Goal: Task Accomplishment & Management: Use online tool/utility

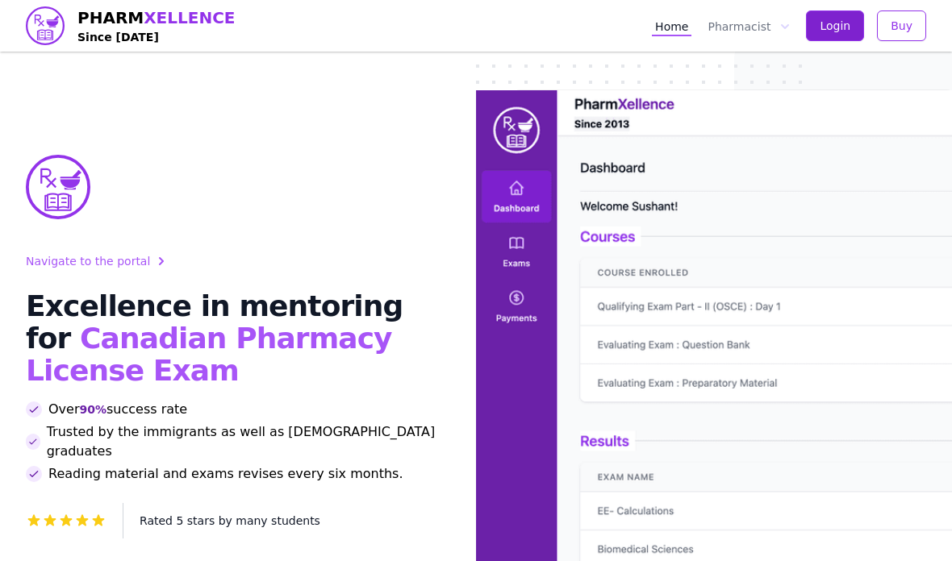
click at [835, 23] on span "Login" at bounding box center [834, 26] width 31 height 16
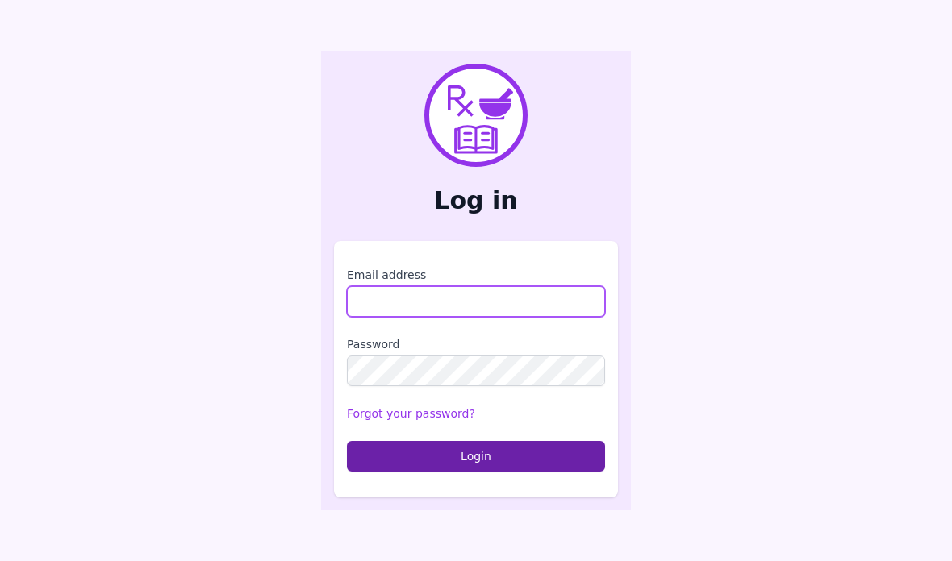
click at [385, 317] on input "Email address" at bounding box center [476, 301] width 258 height 31
type input "*"
type input "**********"
click at [441, 353] on form "**********" at bounding box center [476, 369] width 258 height 205
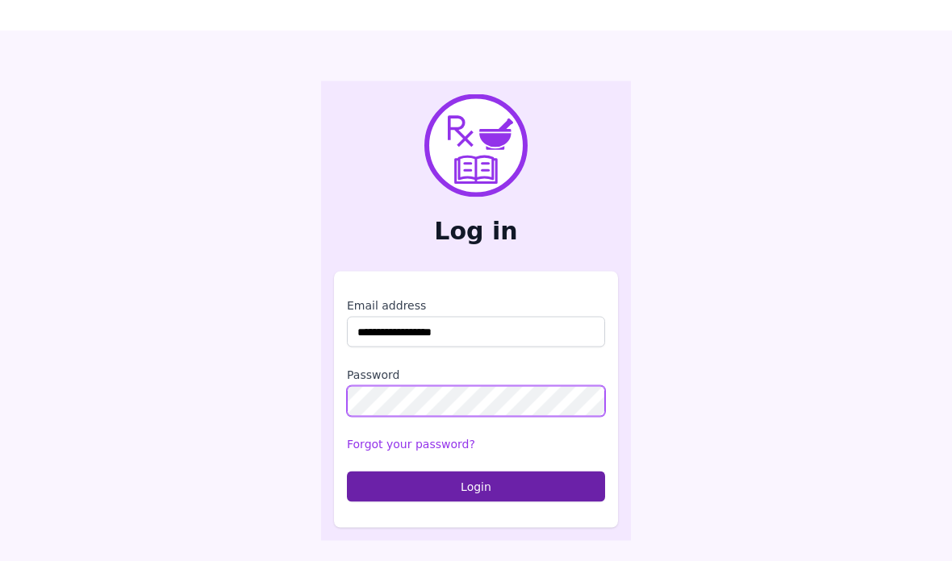
scroll to position [31, 0]
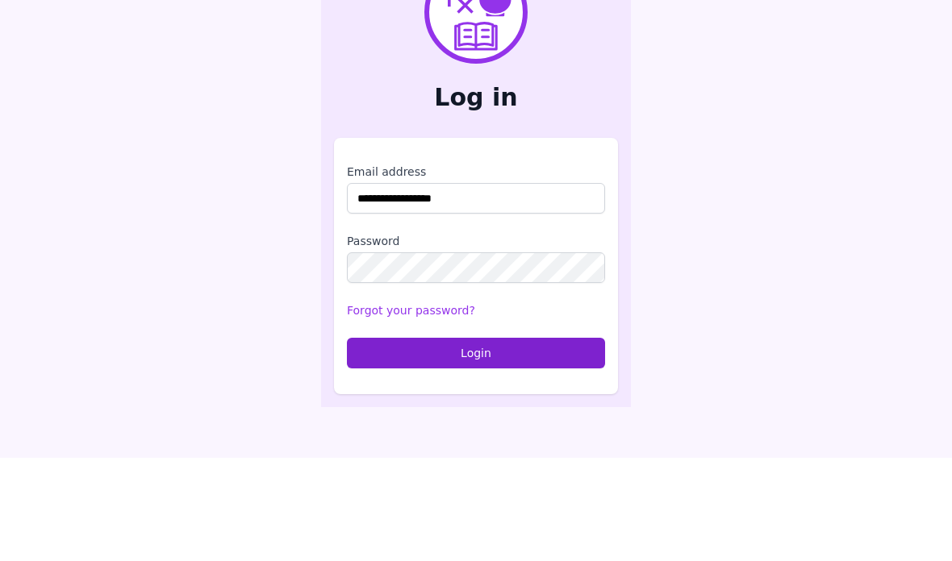
click at [481, 441] on button "Login" at bounding box center [476, 456] width 258 height 31
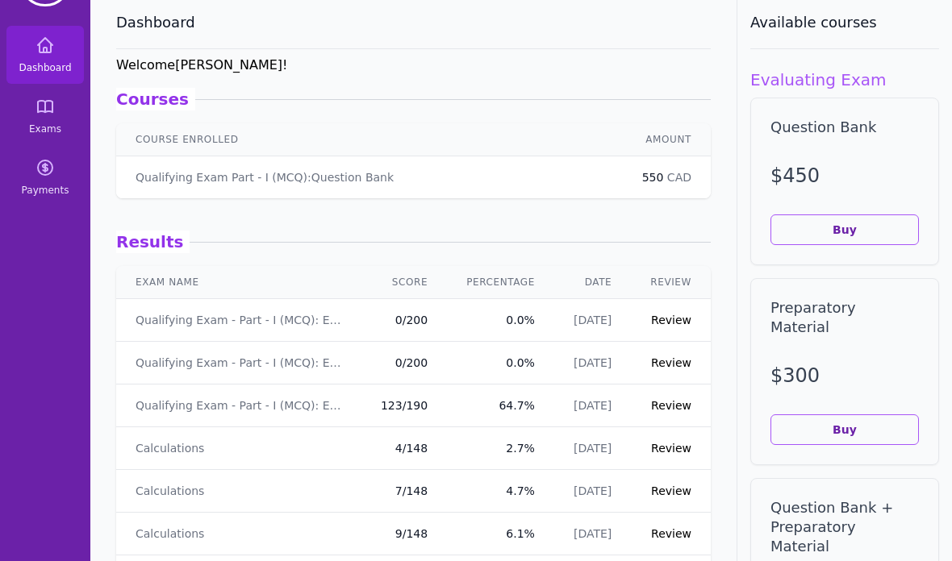
click at [630, 179] on td "550 CAD" at bounding box center [667, 177] width 88 height 43
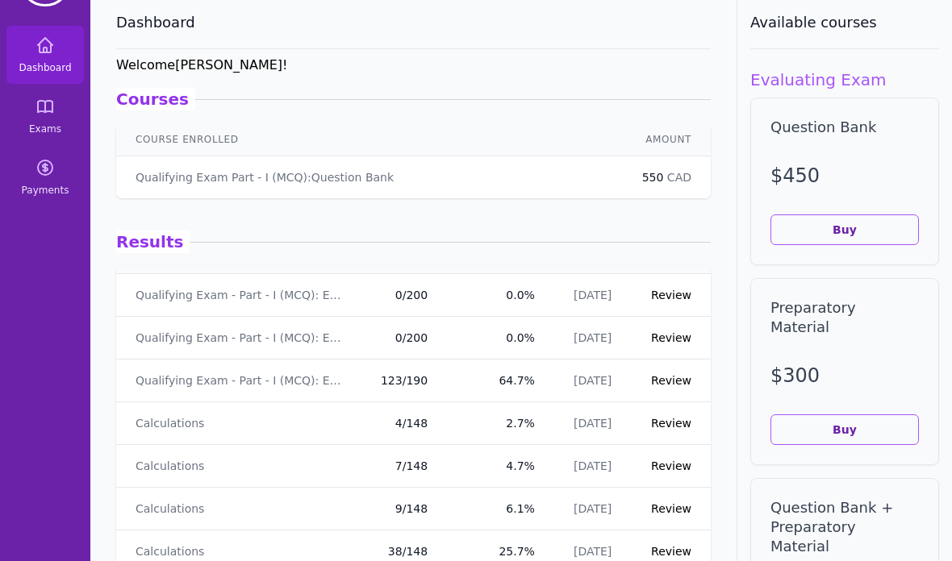
scroll to position [28, 0]
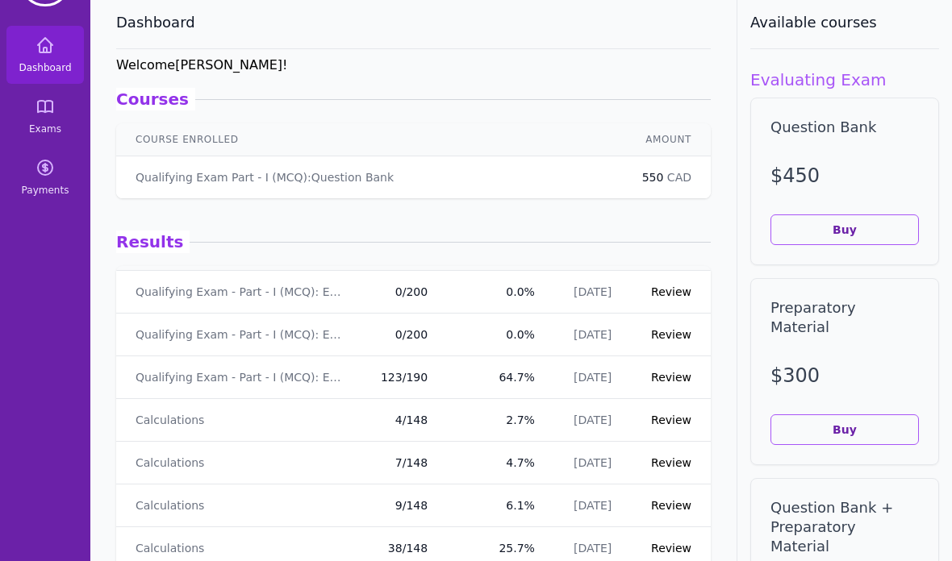
click at [305, 300] on td "Qualifying Exam - Part - I (MCQ): Exam - 3" at bounding box center [238, 292] width 245 height 43
click at [666, 297] on link "Review" at bounding box center [671, 291] width 40 height 13
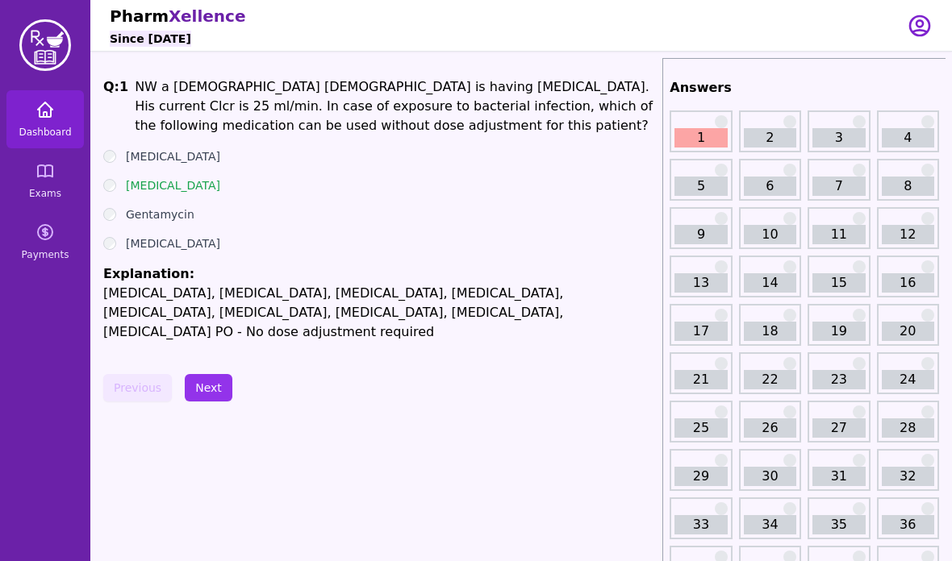
click at [46, 129] on span "Dashboard" at bounding box center [45, 132] width 52 height 13
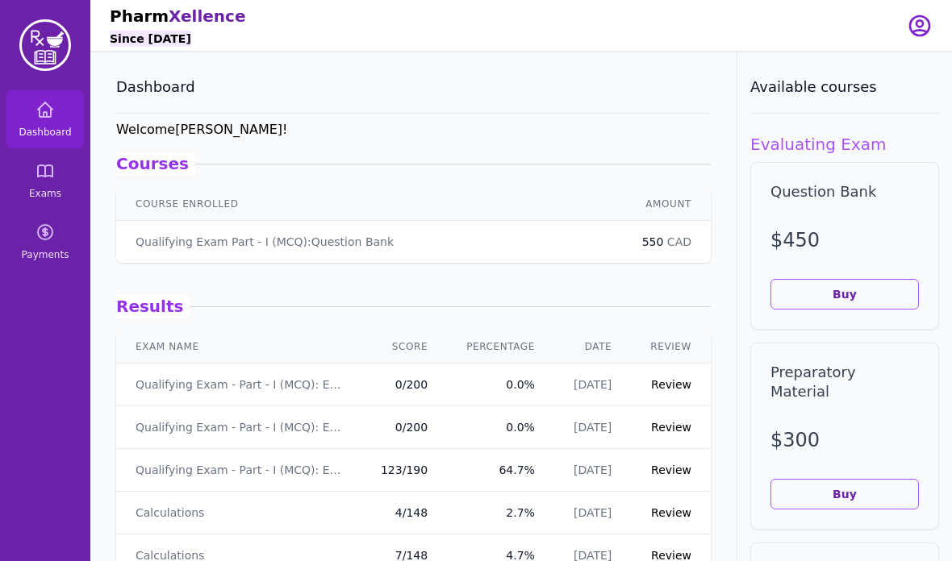
click at [180, 149] on article "Courses Qualifying Exam Part - I (MCQ) : Question Bank 550 CAD Course Enrolled …" at bounding box center [413, 201] width 594 height 123
click at [156, 250] on td "Qualifying Exam Part - I (MCQ) : Question Bank" at bounding box center [369, 242] width 506 height 43
click at [180, 247] on p "Qualifying Exam Part - I (MCQ) : Question Bank" at bounding box center [264, 242] width 258 height 16
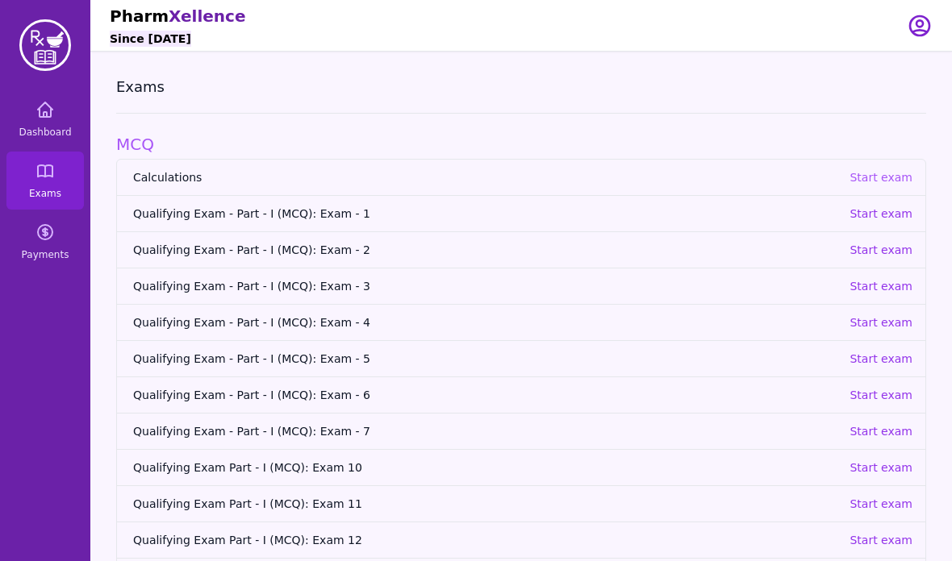
click at [895, 173] on p "Start exam" at bounding box center [880, 177] width 63 height 16
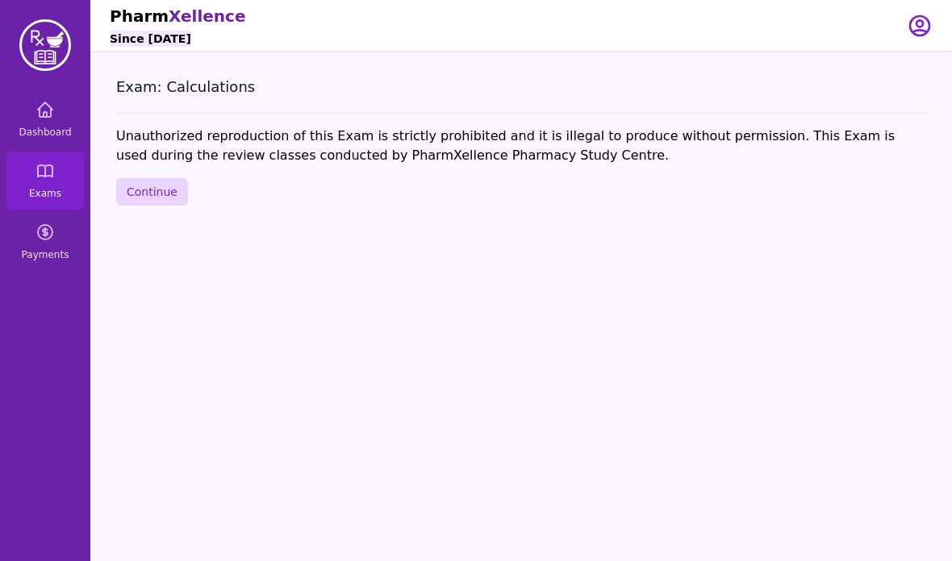
click at [174, 186] on button "Continue" at bounding box center [152, 191] width 72 height 27
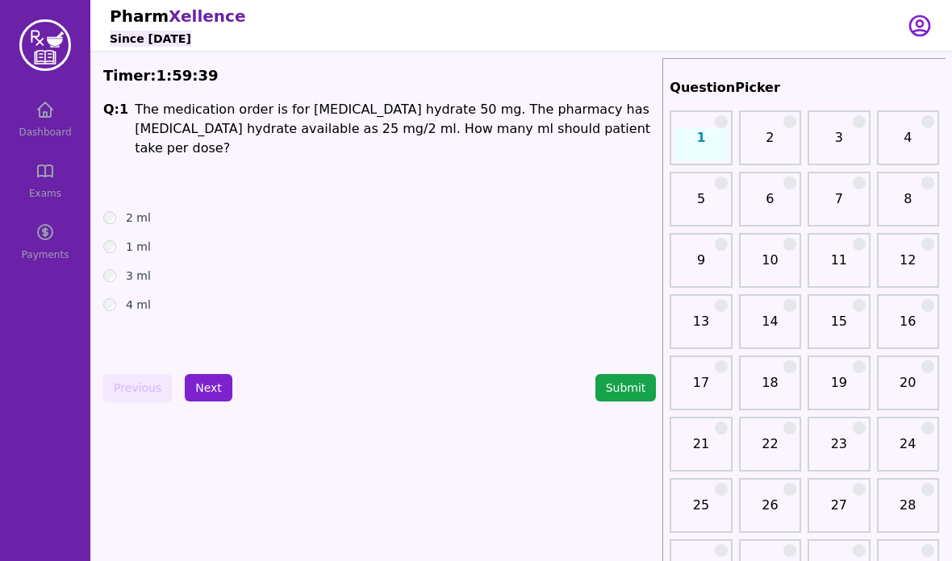
click at [202, 389] on button "Next" at bounding box center [209, 387] width 48 height 27
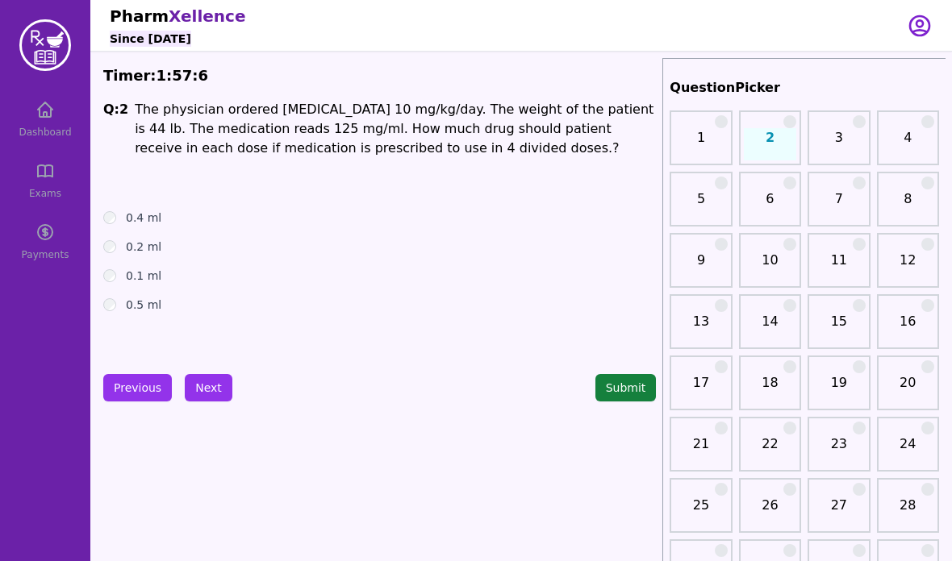
click at [639, 391] on button "Submit" at bounding box center [625, 387] width 61 height 27
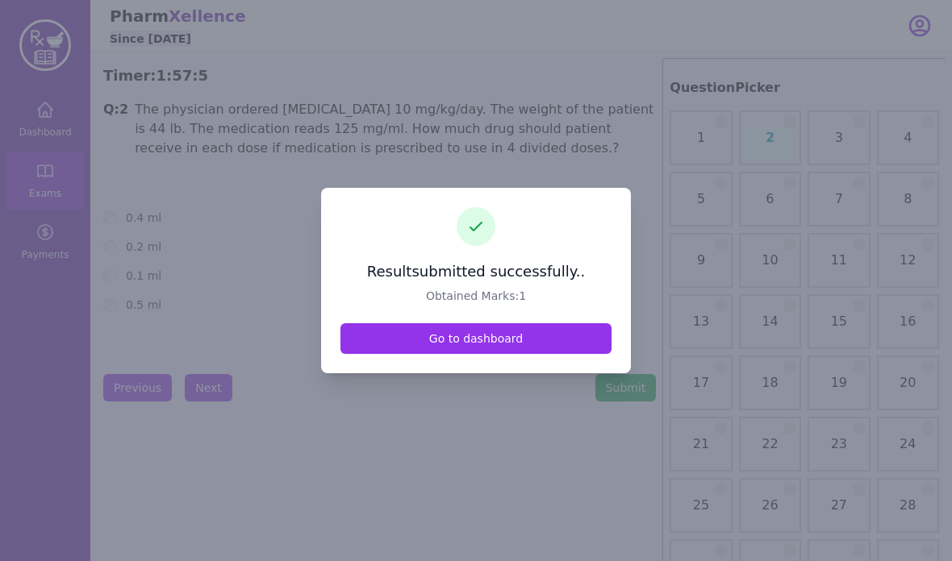
click at [543, 373] on div "Result submitted successfully.. Obtained Marks: 1 Go to dashboard" at bounding box center [476, 280] width 310 height 185
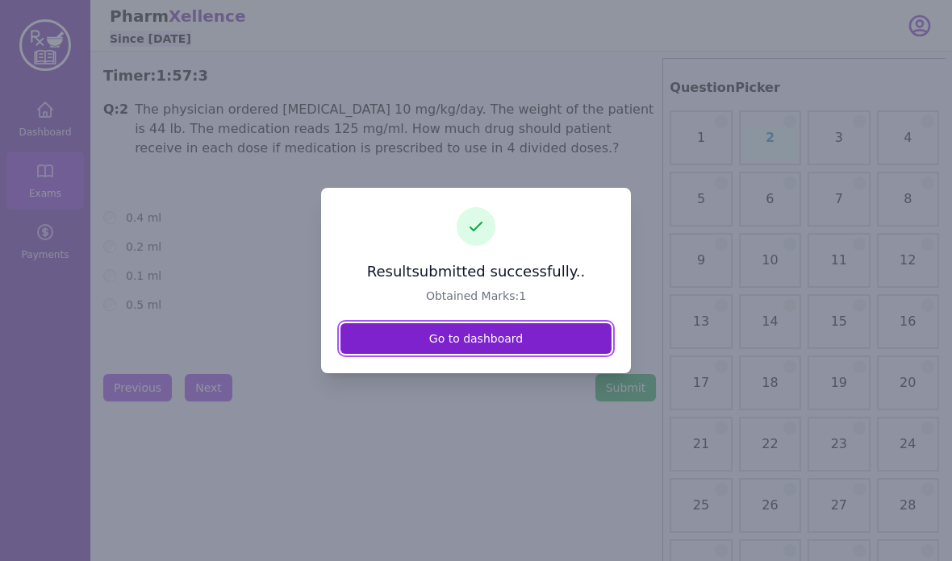
click at [542, 354] on link "Go to dashboard" at bounding box center [475, 338] width 271 height 31
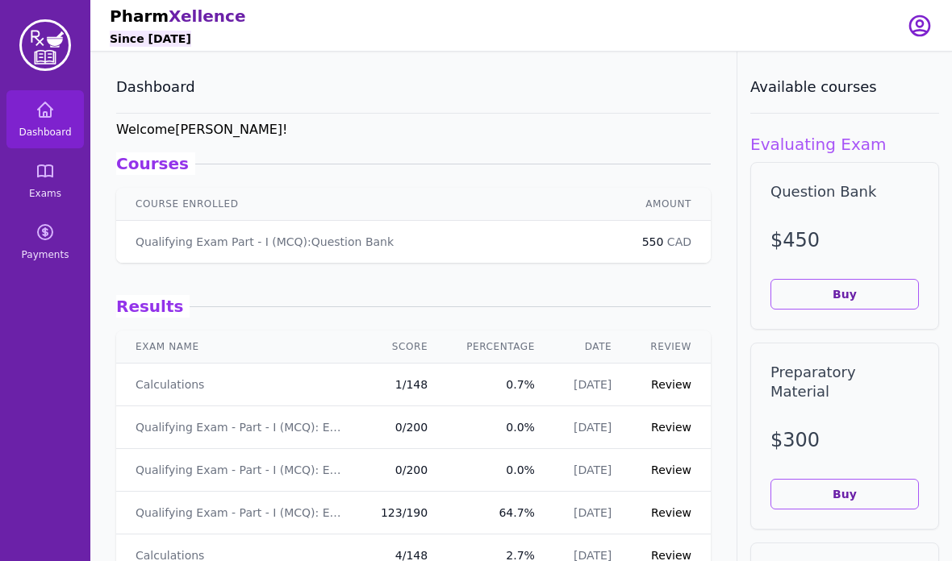
click at [675, 388] on link "Review" at bounding box center [671, 384] width 40 height 13
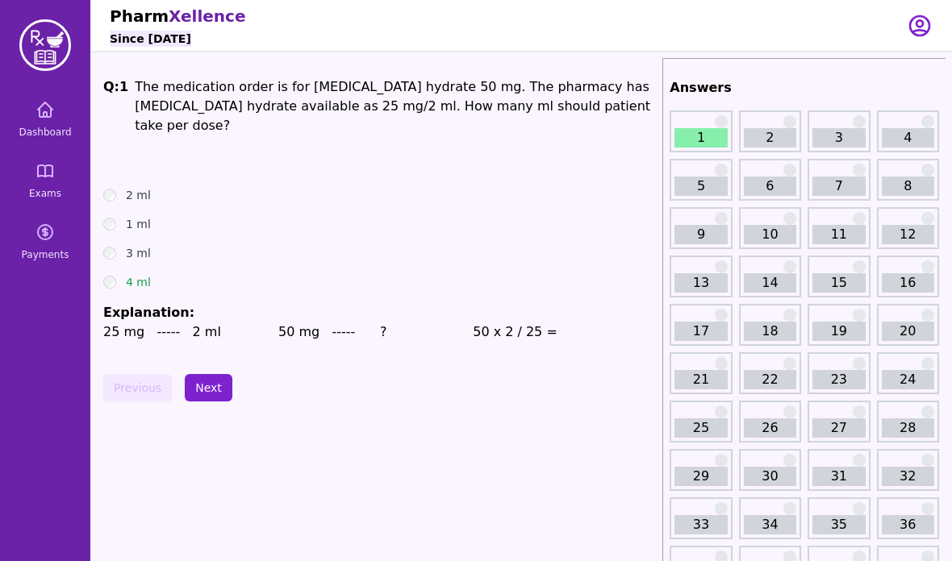
click at [214, 374] on button "Next" at bounding box center [209, 387] width 48 height 27
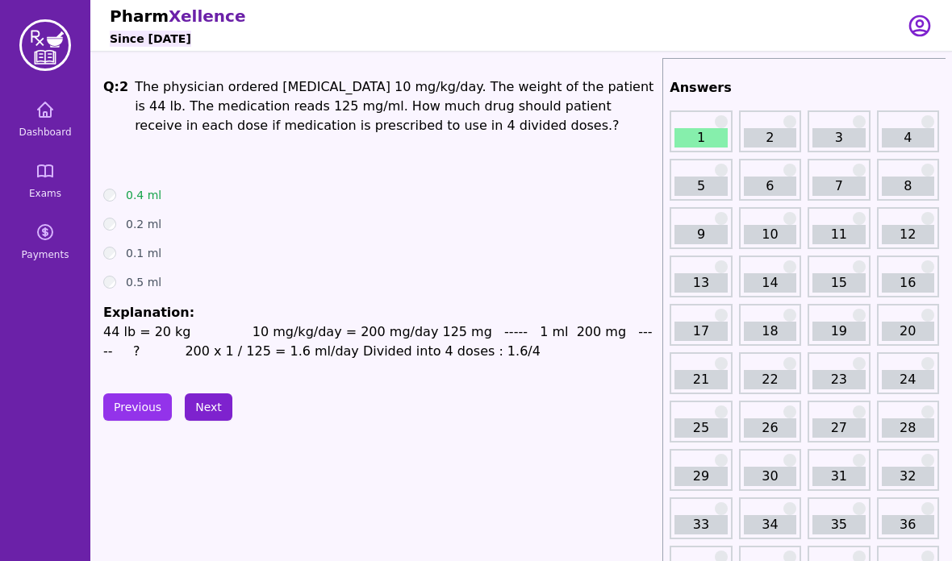
click at [215, 414] on button "Next" at bounding box center [209, 407] width 48 height 27
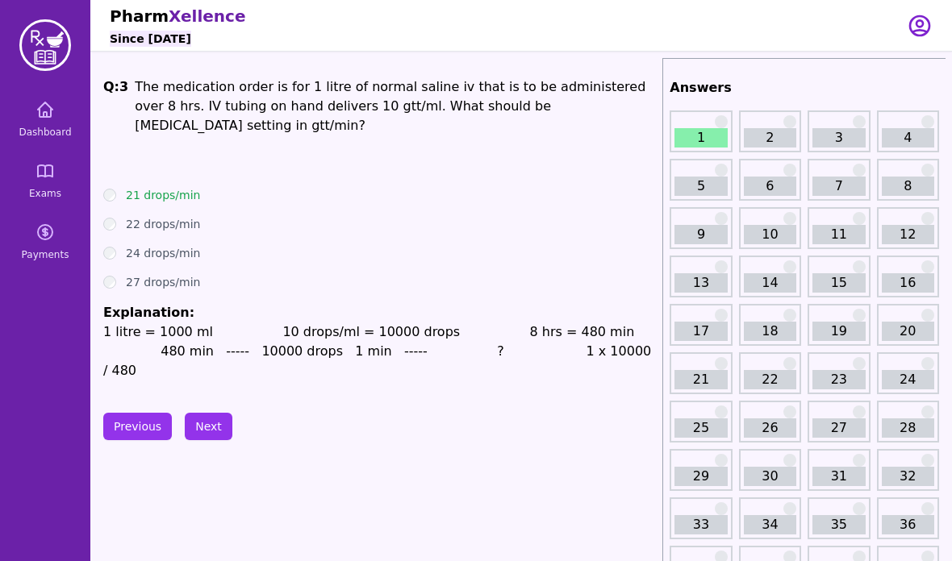
click at [215, 413] on button "Next" at bounding box center [209, 426] width 48 height 27
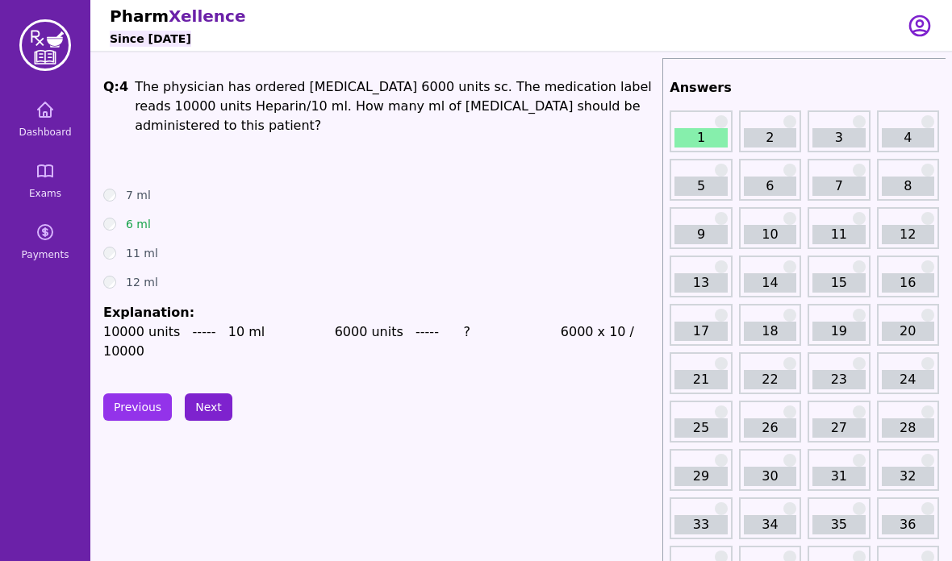
click at [218, 394] on button "Next" at bounding box center [209, 407] width 48 height 27
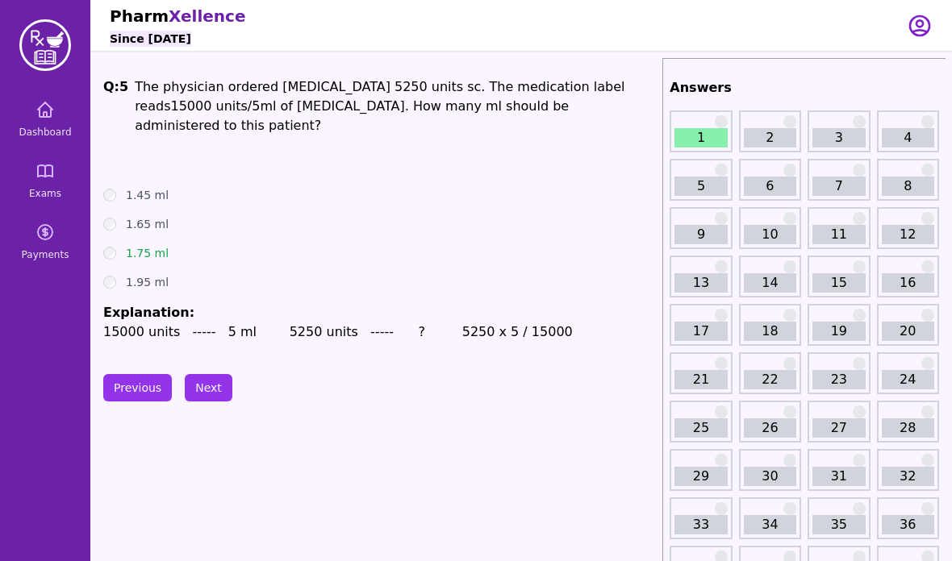
click at [118, 245] on div "1.75 ml" at bounding box center [379, 253] width 552 height 16
click at [45, 123] on link "Dashboard" at bounding box center [44, 119] width 77 height 58
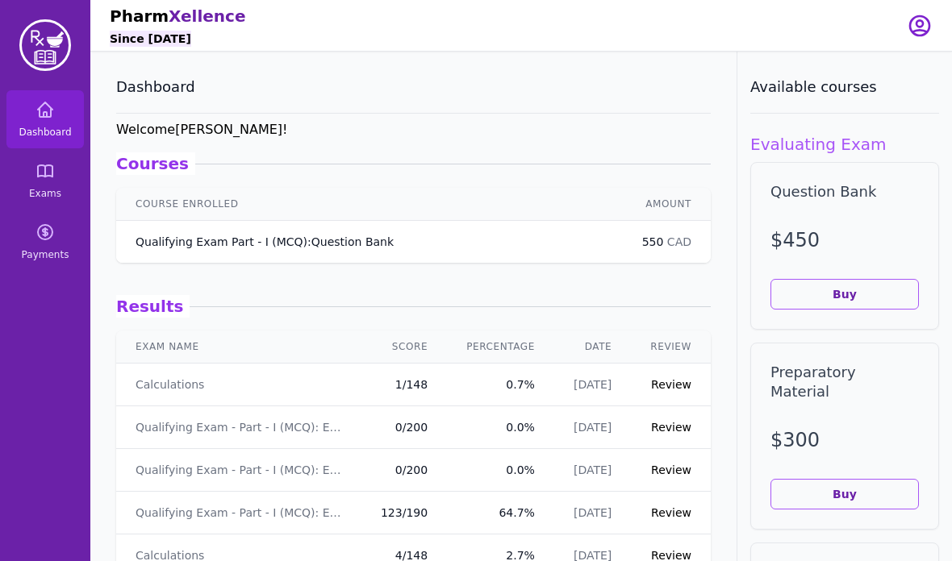
click at [221, 244] on p "Qualifying Exam Part - I (MCQ) : Question Bank" at bounding box center [264, 242] width 258 height 16
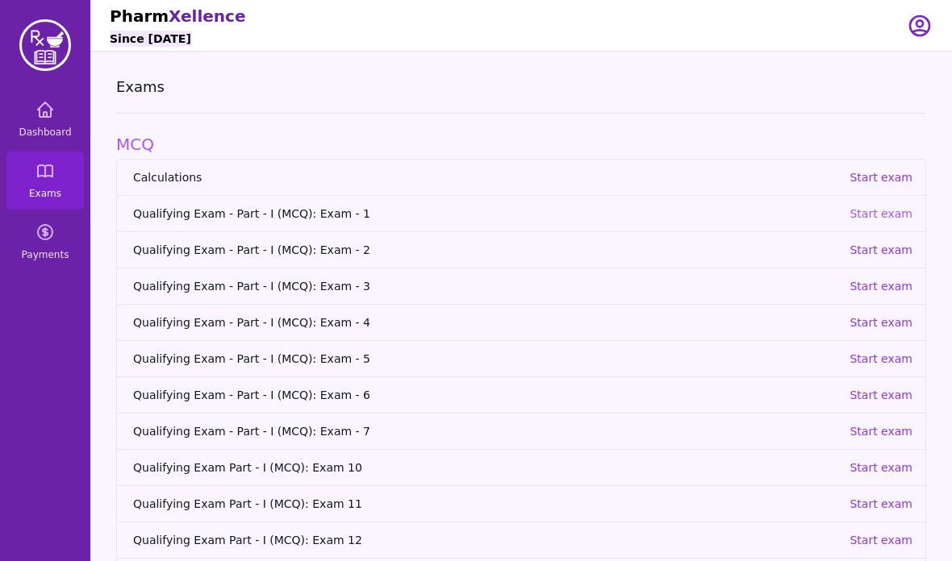
click at [873, 219] on p "Start exam" at bounding box center [880, 214] width 63 height 16
click at [31, 134] on span "Dashboard" at bounding box center [45, 132] width 52 height 13
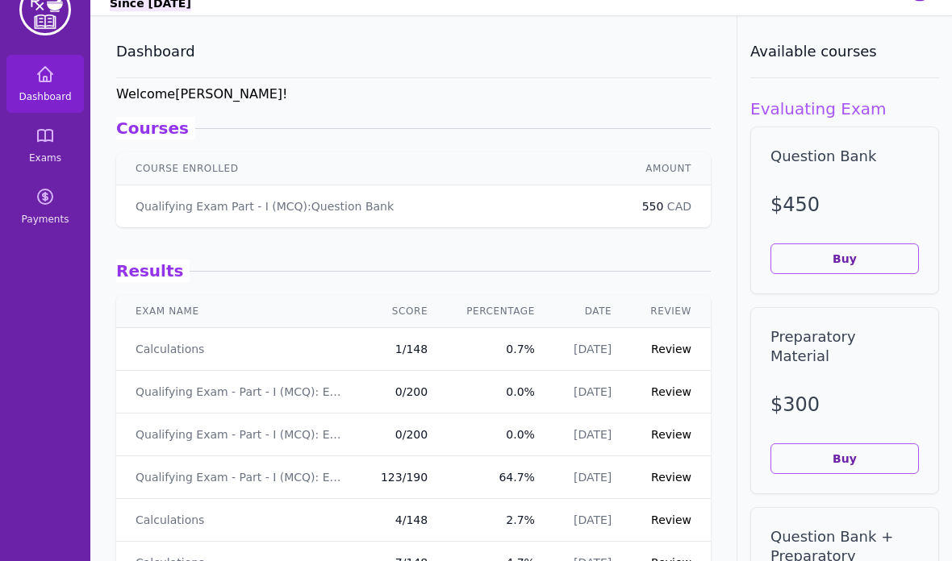
scroll to position [47, 0]
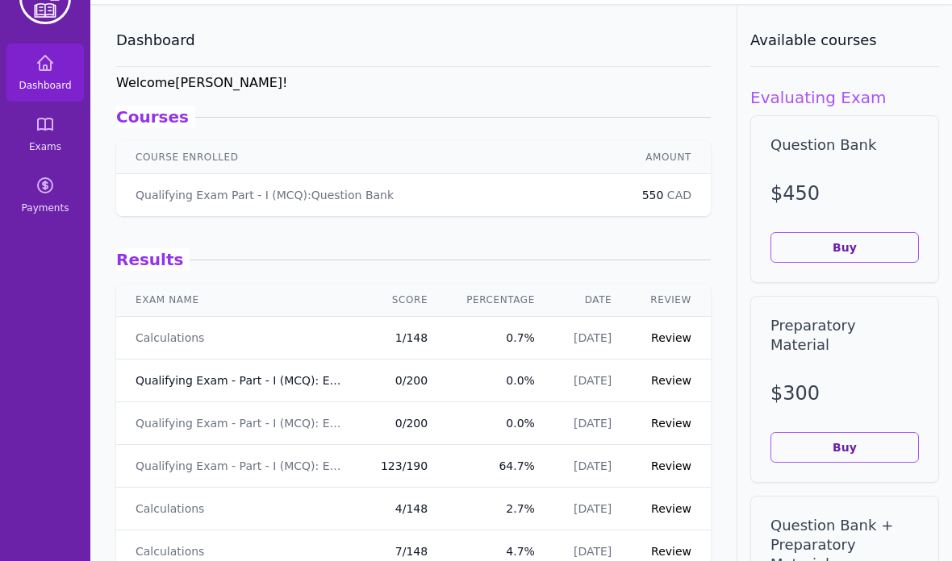
click at [270, 386] on link "Qualifying Exam - Part - I (MCQ): Exam - 3" at bounding box center [238, 381] width 206 height 16
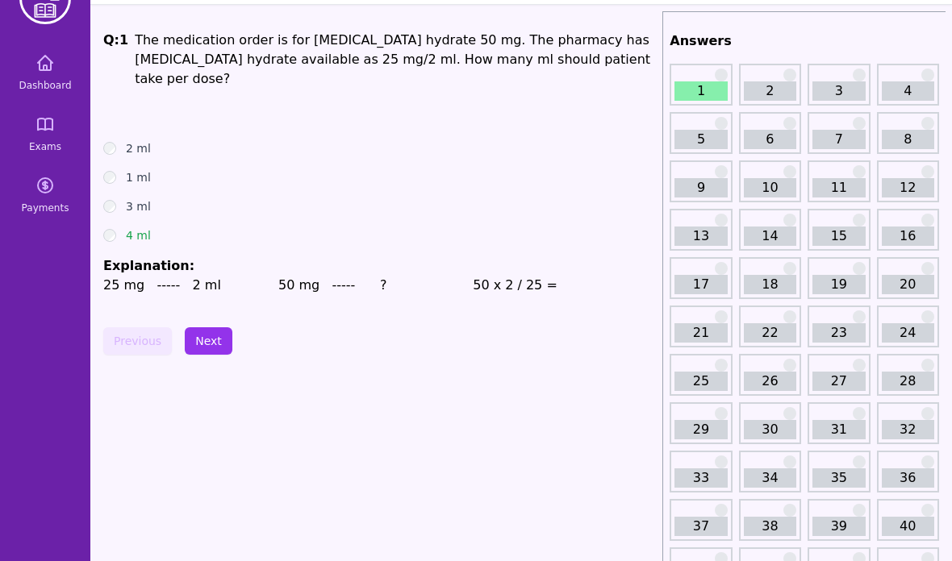
scroll to position [111, 0]
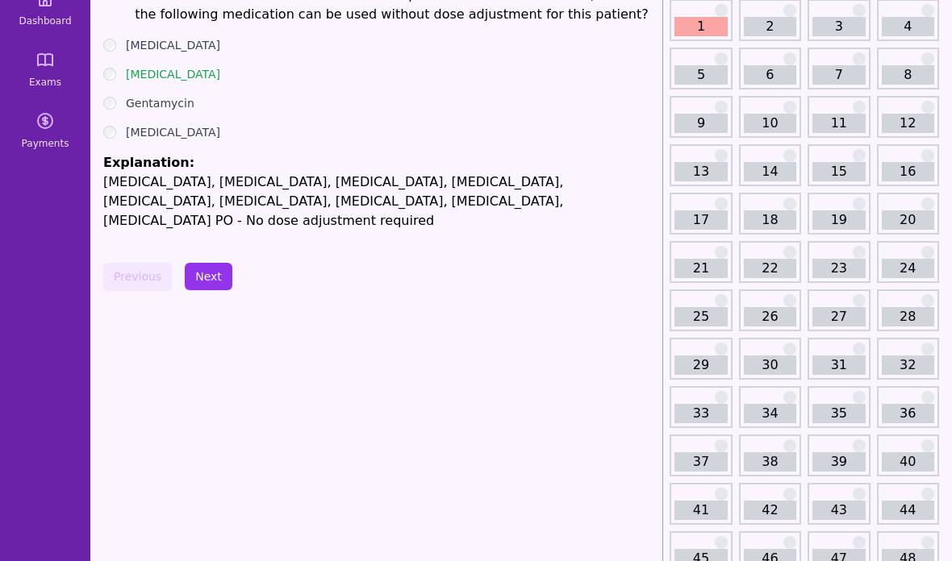
scroll to position [0, 0]
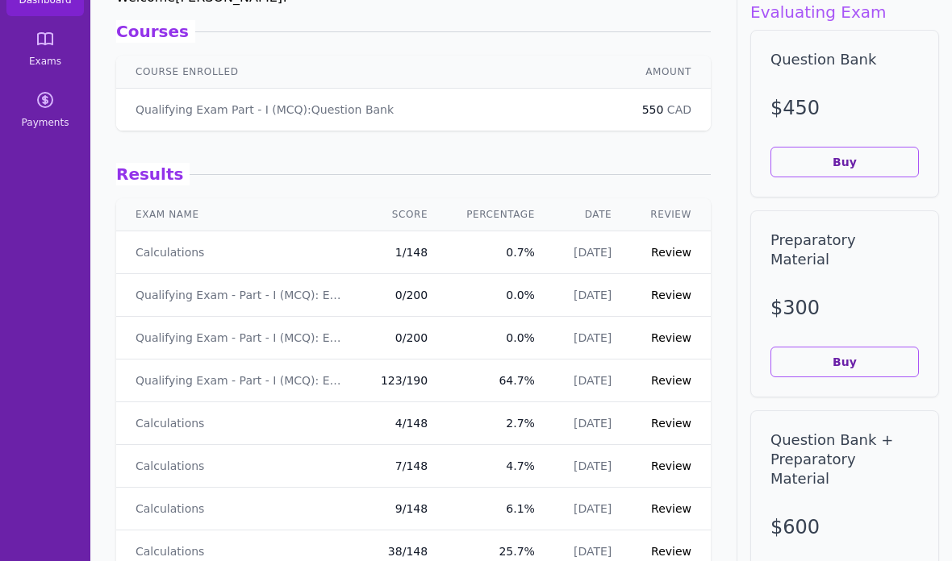
click at [298, 301] on link "Qualifying Exam - Part - I (MCQ): Exam - 3" at bounding box center [238, 295] width 206 height 16
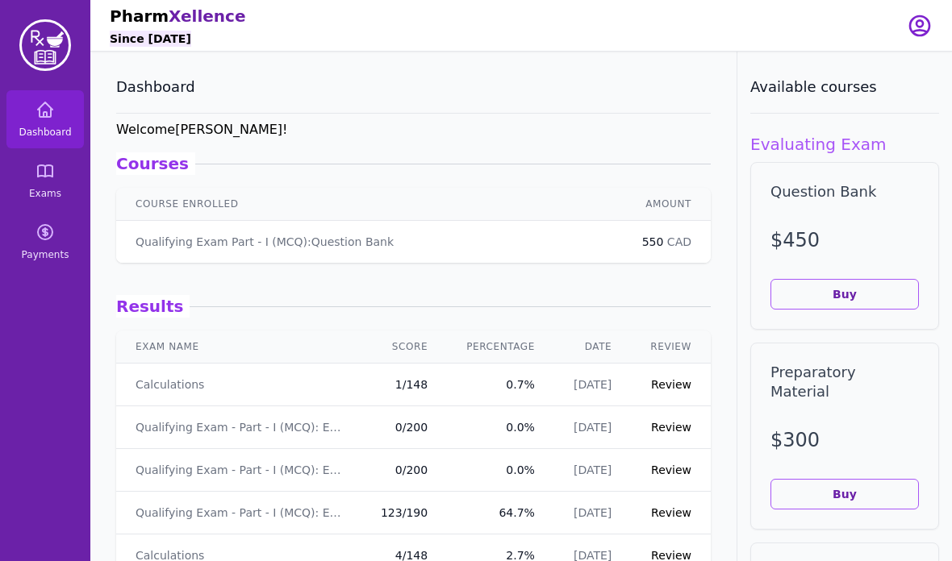
scroll to position [132, 0]
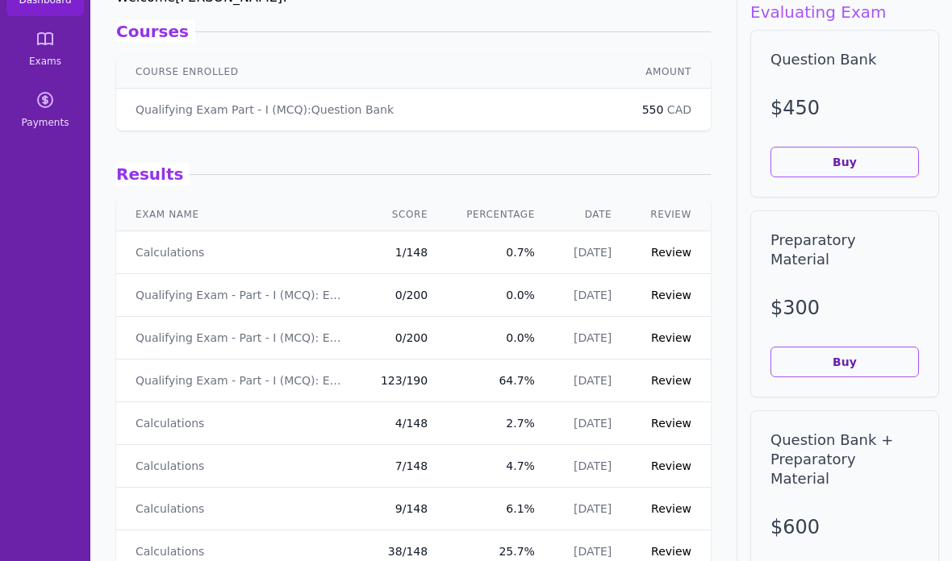
click at [321, 128] on td "Qualifying Exam Part - I (MCQ) : Question Bank" at bounding box center [369, 110] width 506 height 43
click at [333, 111] on p "Qualifying Exam Part - I (MCQ) : Question Bank" at bounding box center [264, 110] width 258 height 16
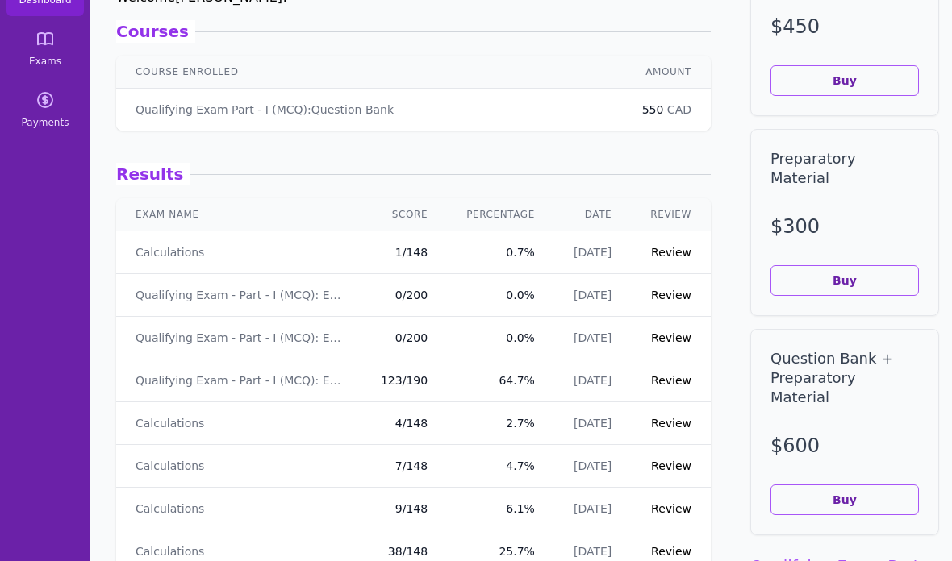
scroll to position [88, 0]
